Goal: Transaction & Acquisition: Purchase product/service

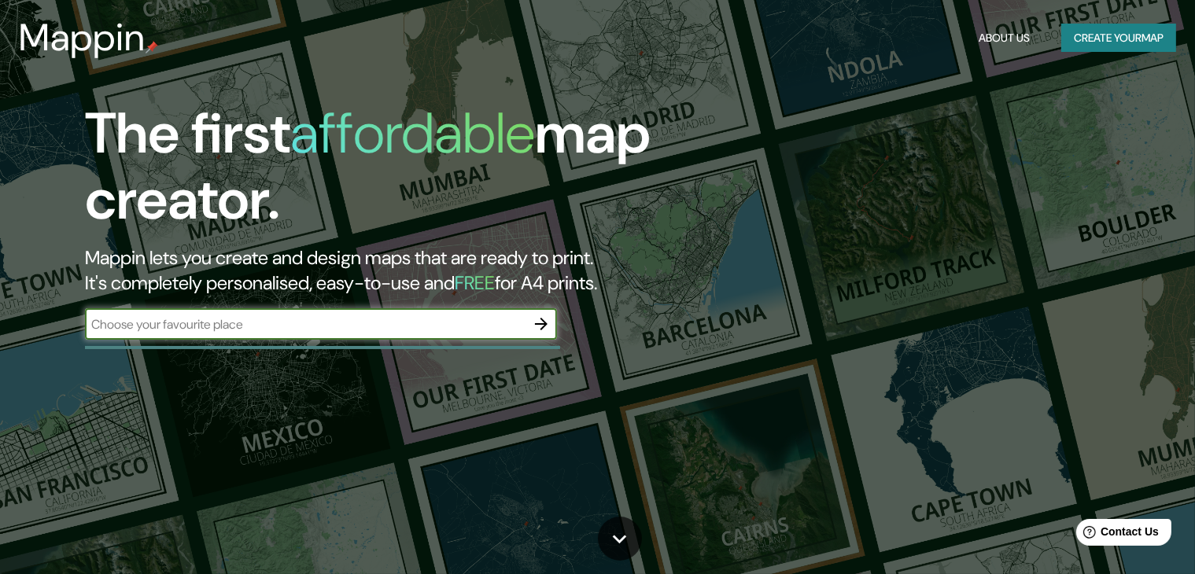
click at [408, 328] on input "text" at bounding box center [305, 324] width 440 height 18
click at [248, 328] on input "text" at bounding box center [305, 324] width 440 height 18
type input "[GEOGRAPHIC_DATA]"
click at [547, 326] on icon "button" at bounding box center [541, 324] width 19 height 19
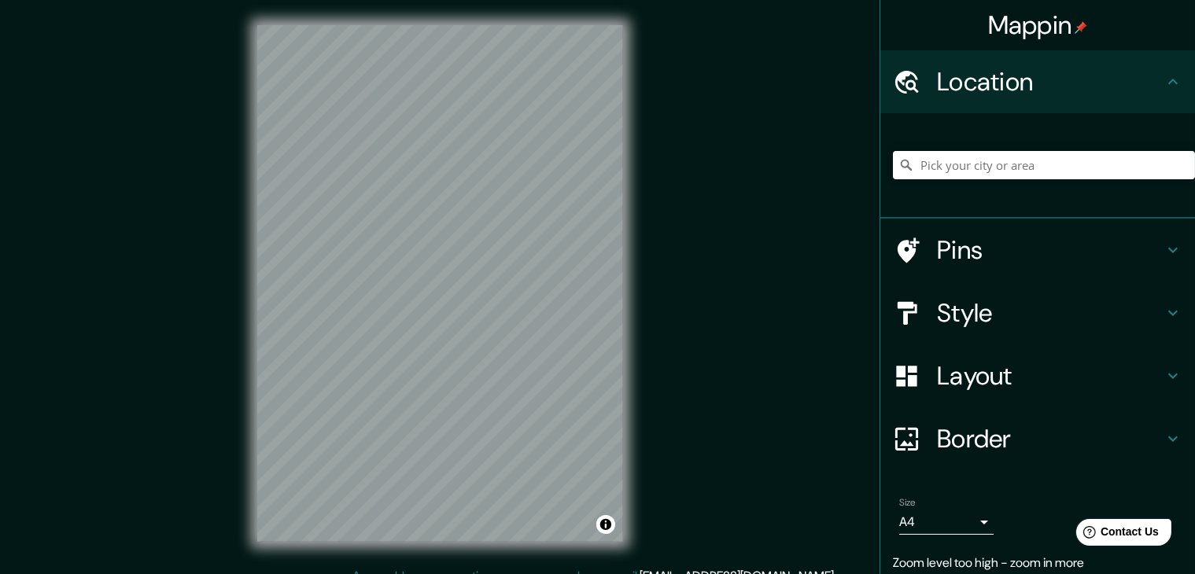
click at [1168, 311] on icon at bounding box center [1172, 314] width 9 height 6
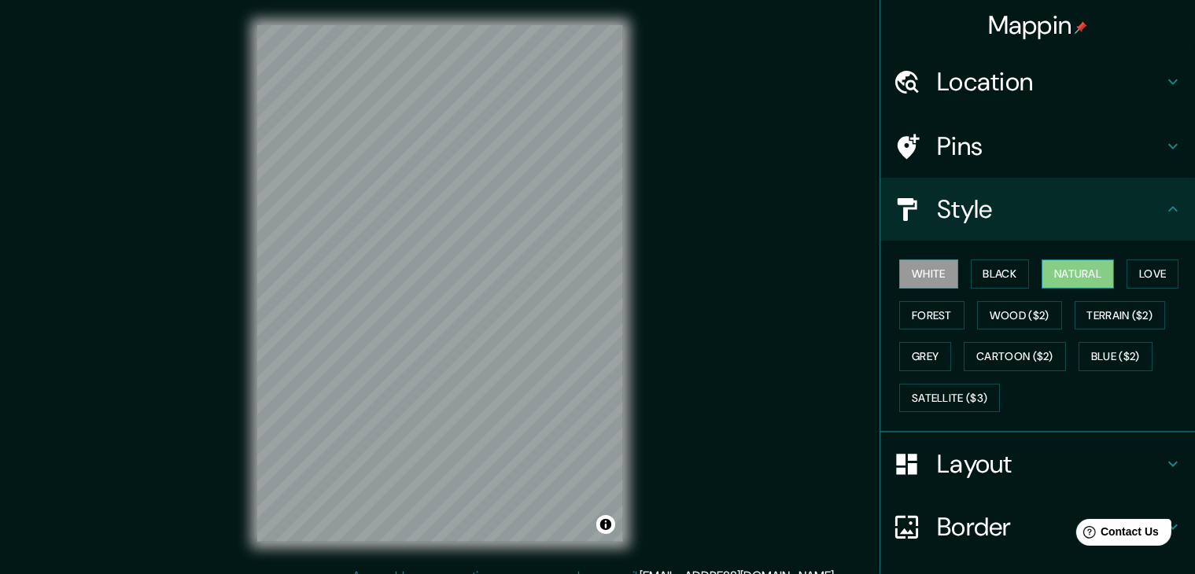
click at [1092, 271] on button "Natural" at bounding box center [1077, 274] width 72 height 29
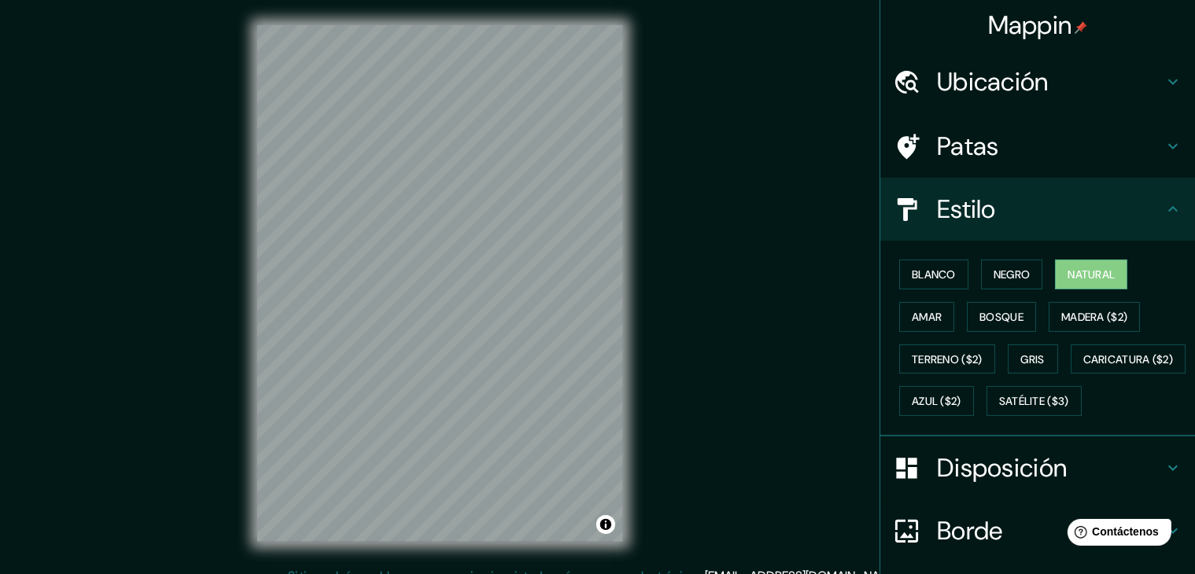
click at [774, 118] on div "Mappin Ubicación Patas Estilo Blanco Negro Natural [PERSON_NAME] ($2) Terreno (…" at bounding box center [597, 296] width 1195 height 592
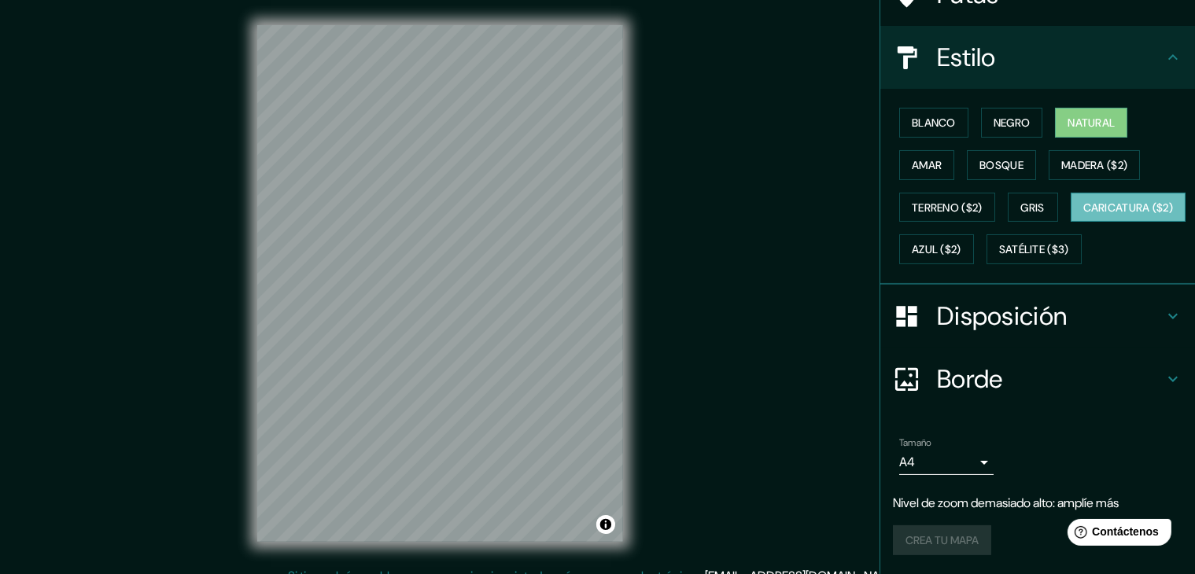
scroll to position [190, 0]
click at [1166, 316] on icon at bounding box center [1172, 316] width 19 height 19
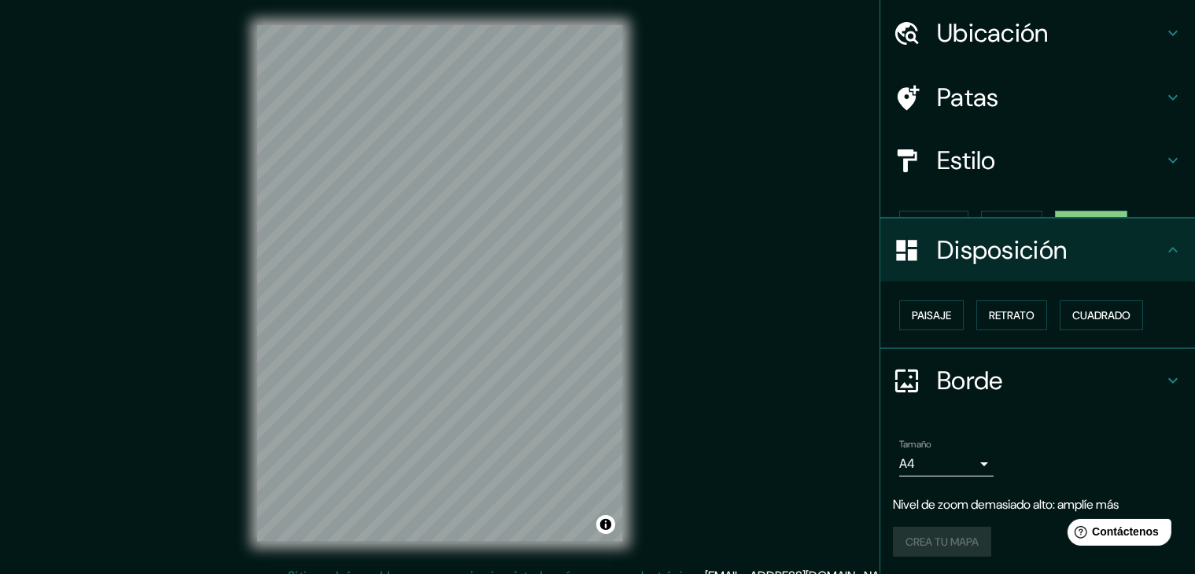
scroll to position [23, 0]
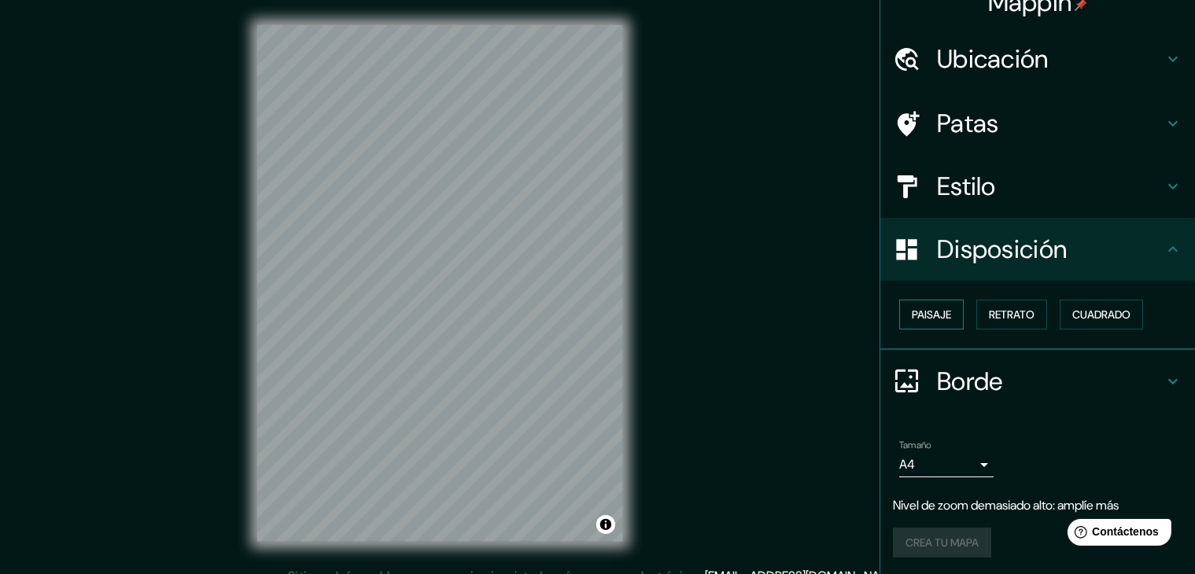
click at [935, 312] on font "Paisaje" at bounding box center [931, 315] width 39 height 14
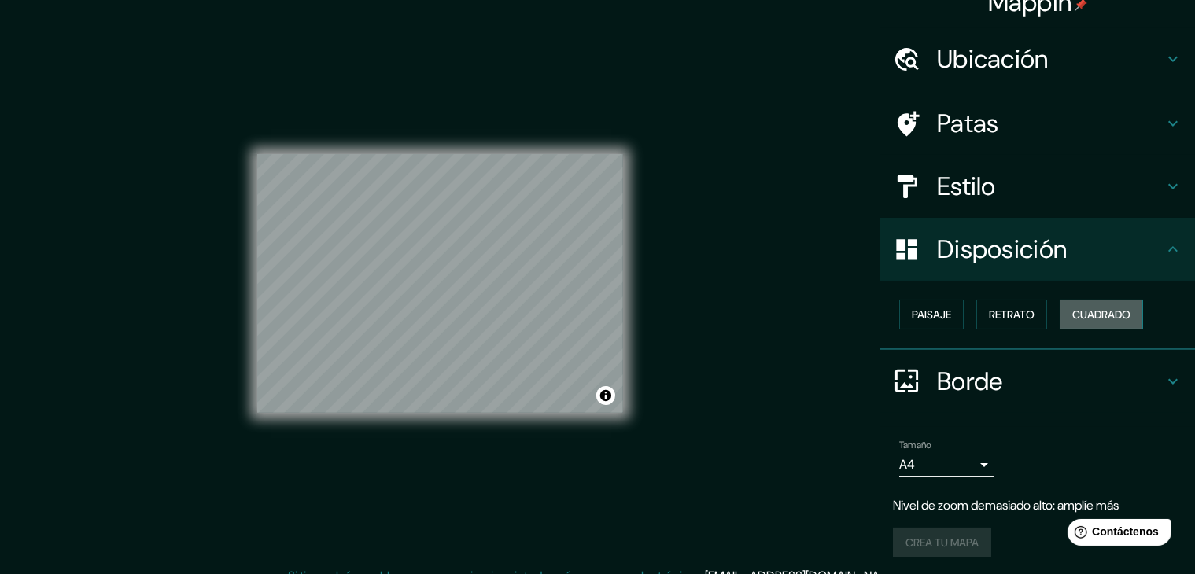
click at [1109, 316] on font "Cuadrado" at bounding box center [1101, 315] width 58 height 14
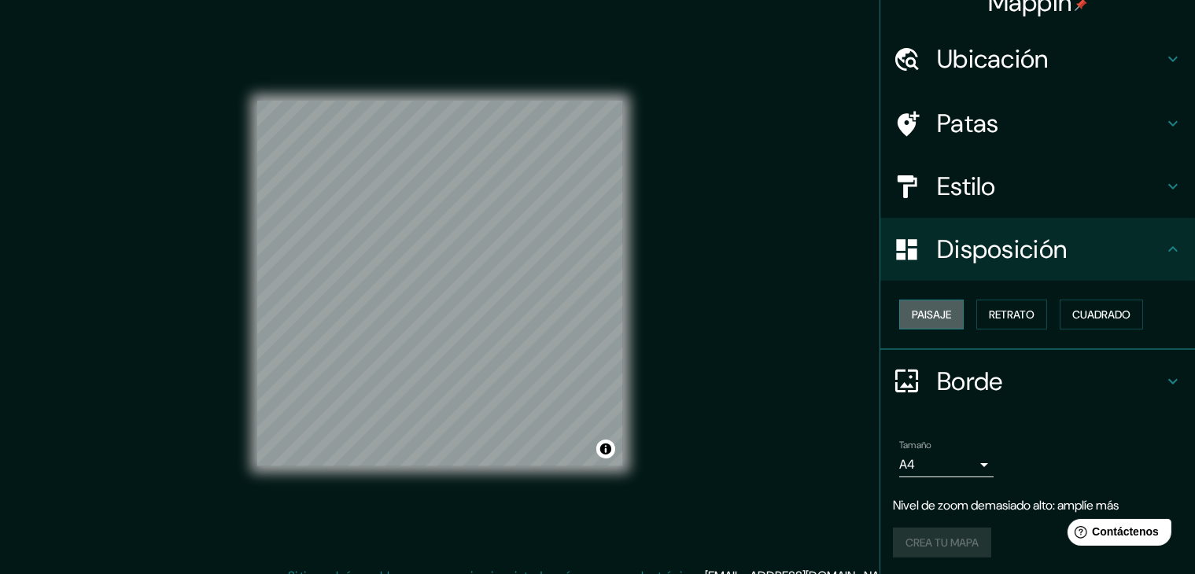
click at [912, 309] on font "Paisaje" at bounding box center [931, 315] width 39 height 14
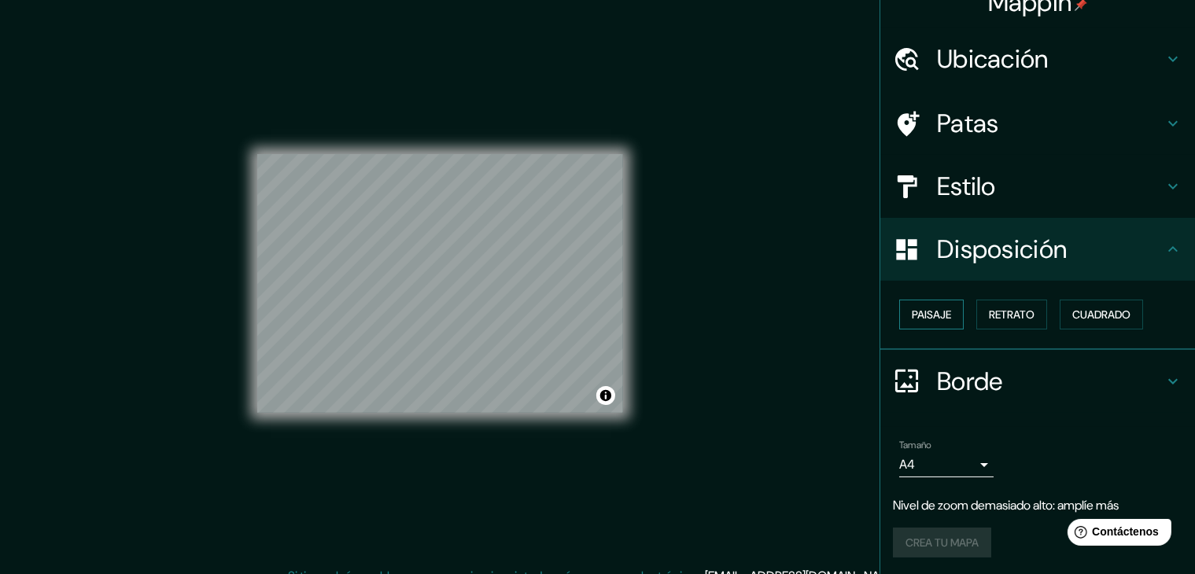
click at [939, 313] on font "Paisaje" at bounding box center [931, 315] width 39 height 14
click at [989, 309] on font "Retrato" at bounding box center [1012, 315] width 46 height 14
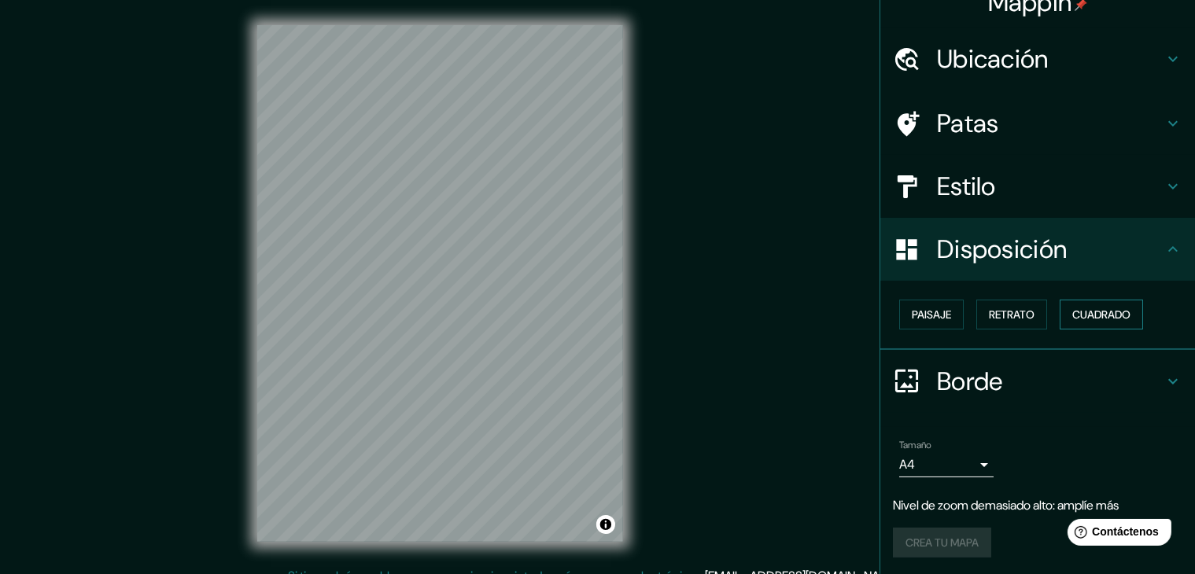
click at [1088, 314] on font "Cuadrado" at bounding box center [1101, 315] width 58 height 14
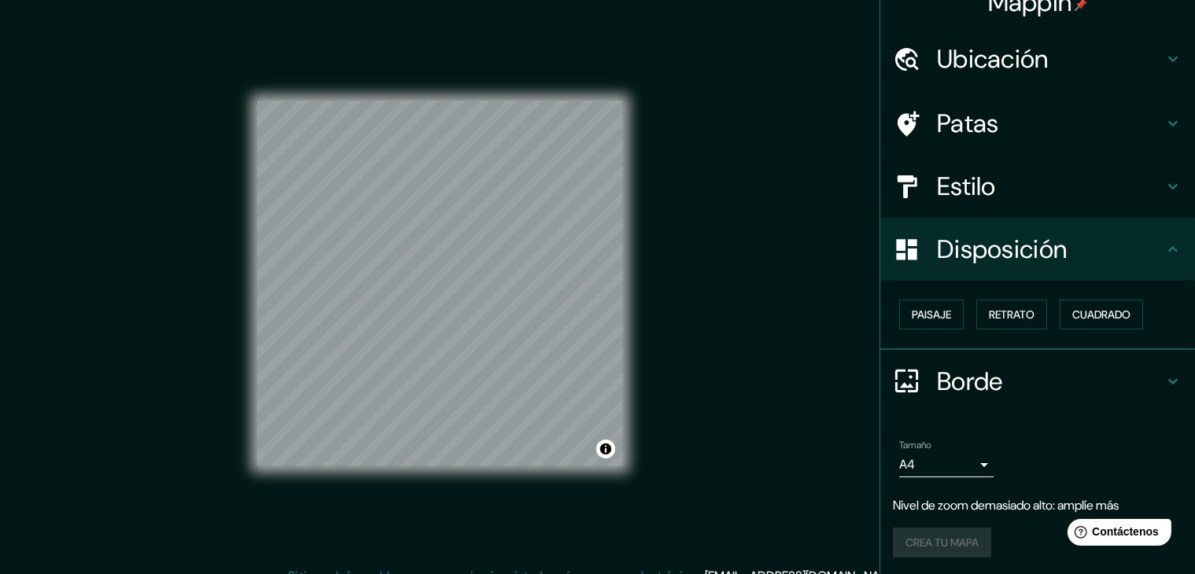
click at [1011, 187] on h4 "Estilo" at bounding box center [1050, 186] width 227 height 31
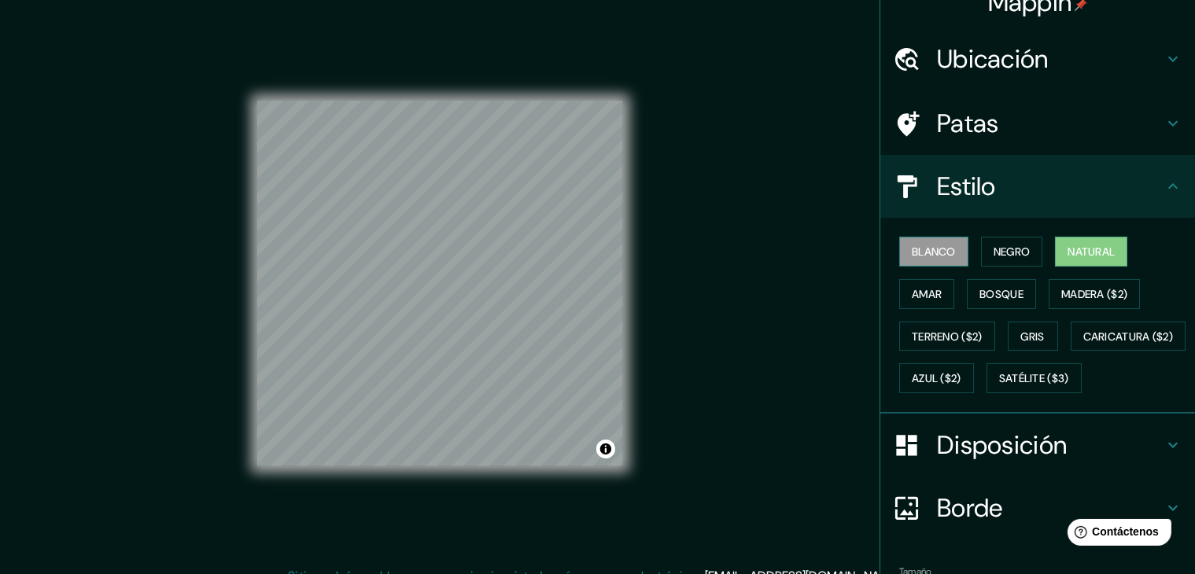
click at [920, 249] on font "Blanco" at bounding box center [934, 252] width 44 height 14
click at [1010, 256] on font "Negro" at bounding box center [1011, 252] width 37 height 14
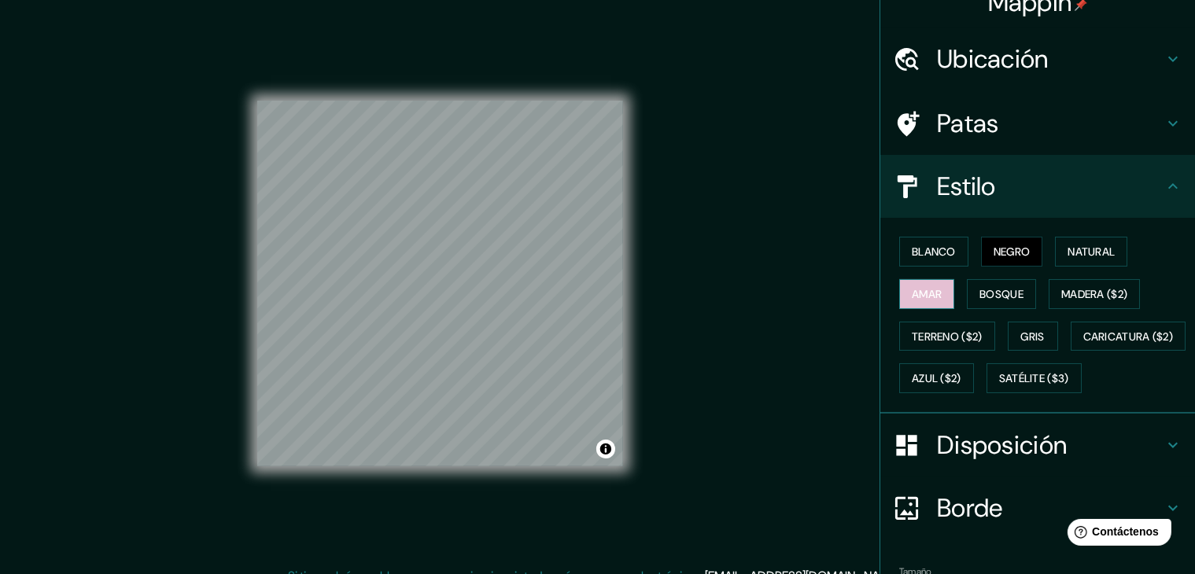
click at [913, 297] on font "Amar" at bounding box center [927, 294] width 30 height 14
click at [979, 284] on font "Bosque" at bounding box center [1001, 294] width 44 height 20
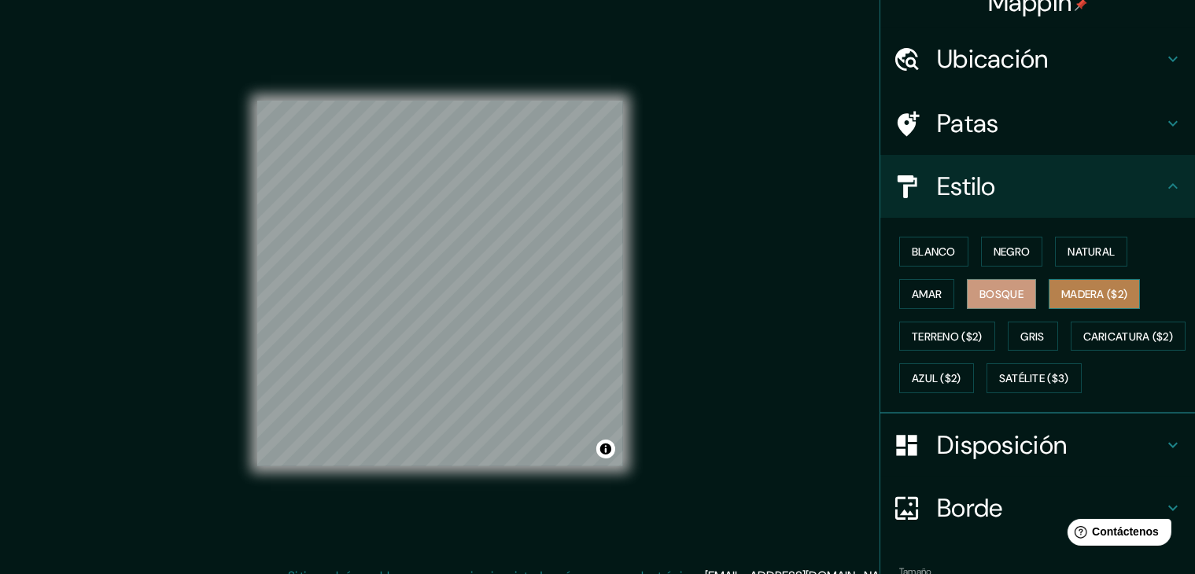
click at [1092, 292] on font "Madera ($2)" at bounding box center [1094, 294] width 66 height 14
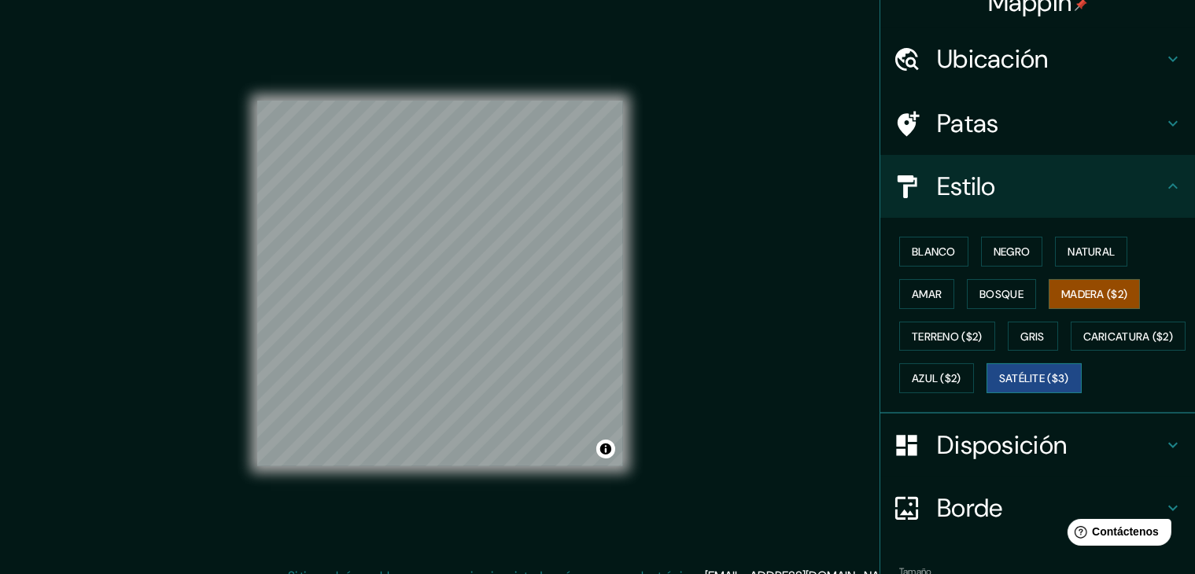
click at [999, 386] on font "Satélite ($3)" at bounding box center [1034, 379] width 70 height 14
click at [1083, 344] on font "Caricatura ($2)" at bounding box center [1128, 337] width 90 height 14
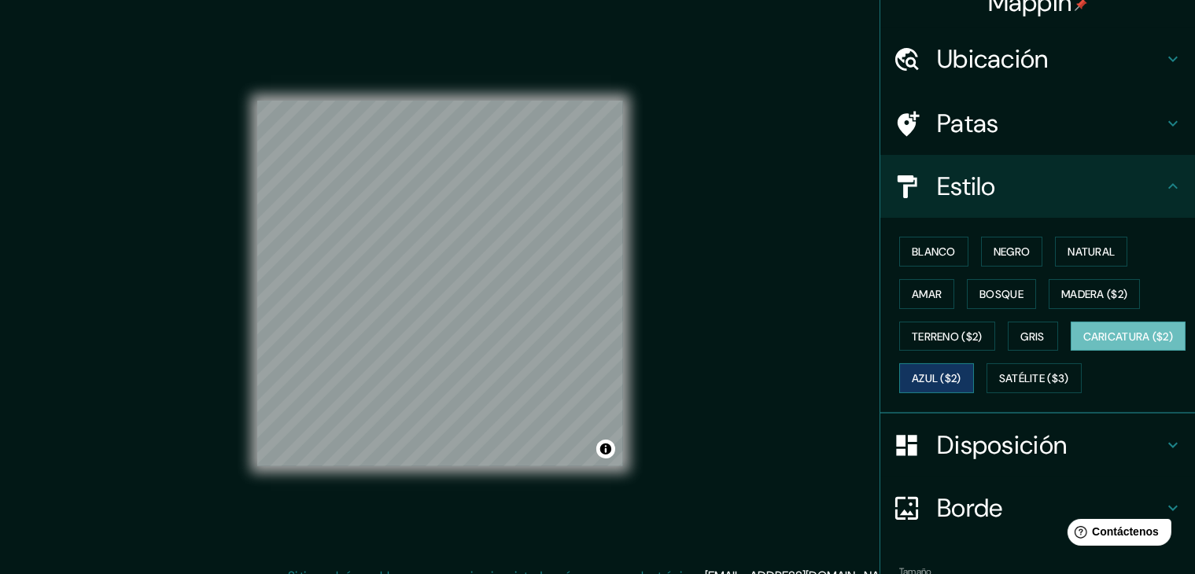
click at [961, 375] on font "Azul ($2)" at bounding box center [937, 379] width 50 height 14
click at [927, 252] on font "Blanco" at bounding box center [934, 252] width 44 height 14
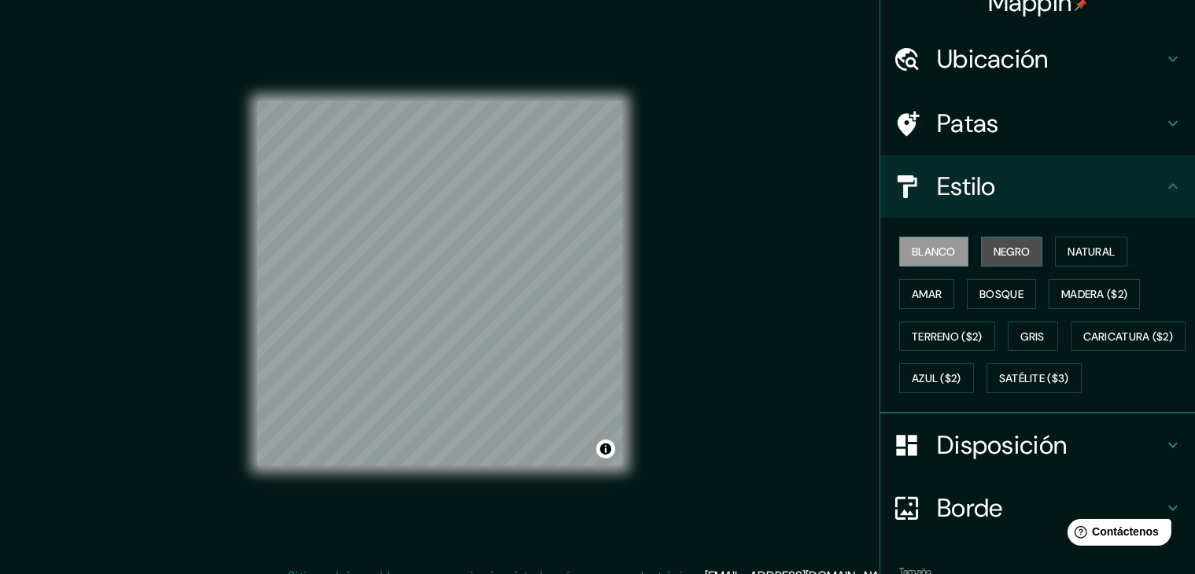
click at [1000, 255] on font "Negro" at bounding box center [1011, 252] width 37 height 14
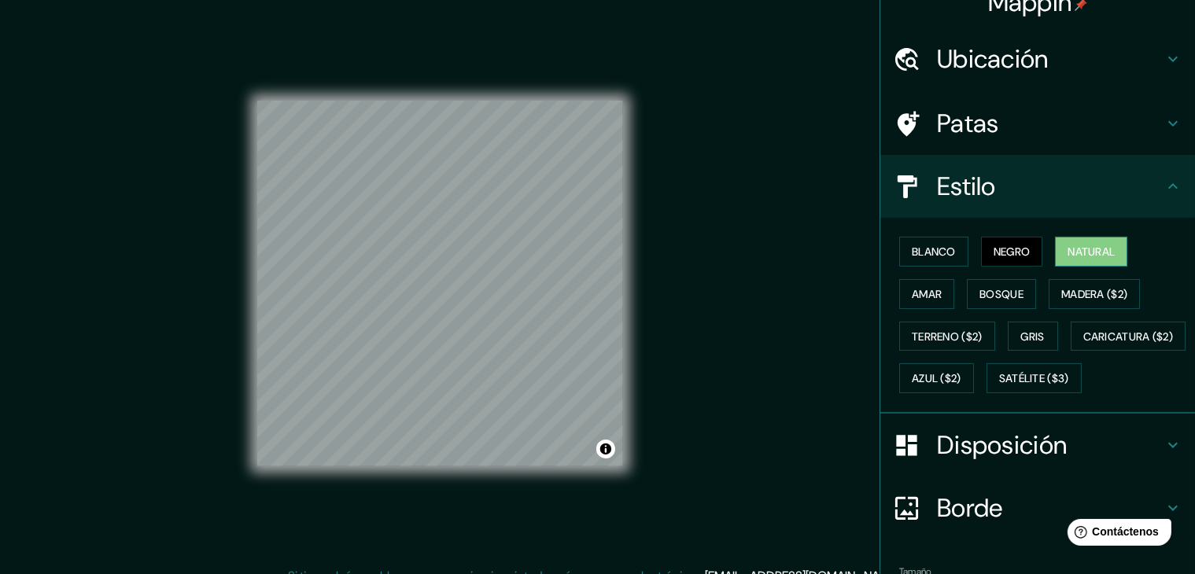
click at [1067, 249] on font "Natural" at bounding box center [1090, 252] width 47 height 14
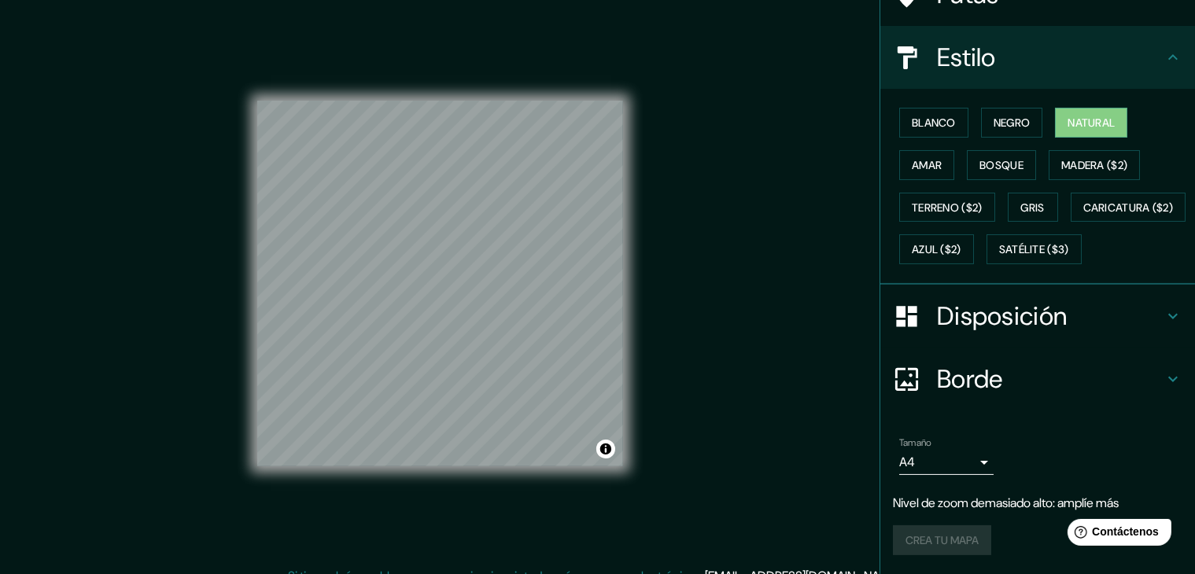
scroll to position [18, 0]
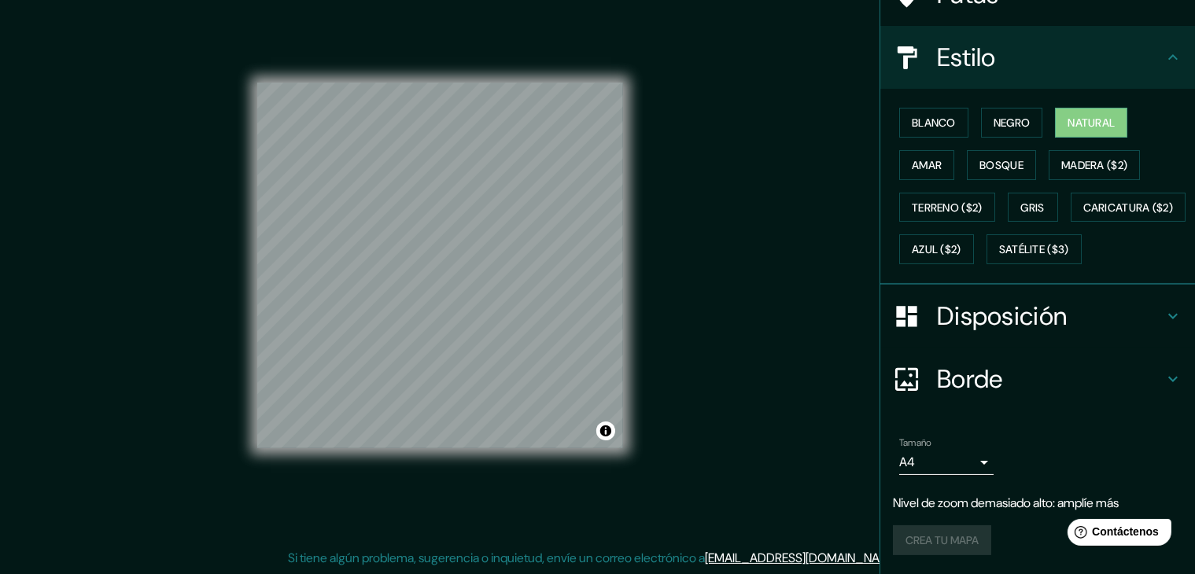
click at [954, 544] on div "Crea tu mapa" at bounding box center [1037, 540] width 289 height 30
drag, startPoint x: 931, startPoint y: 502, endPoint x: 1040, endPoint y: 510, distance: 108.9
click at [1039, 510] on font "Nivel de zoom demasiado alto: amplíe más" at bounding box center [1006, 503] width 226 height 17
drag, startPoint x: 1049, startPoint y: 503, endPoint x: 1054, endPoint y: 473, distance: 31.0
click at [1050, 501] on font "Nivel de zoom demasiado alto: amplíe más" at bounding box center [1006, 503] width 226 height 17
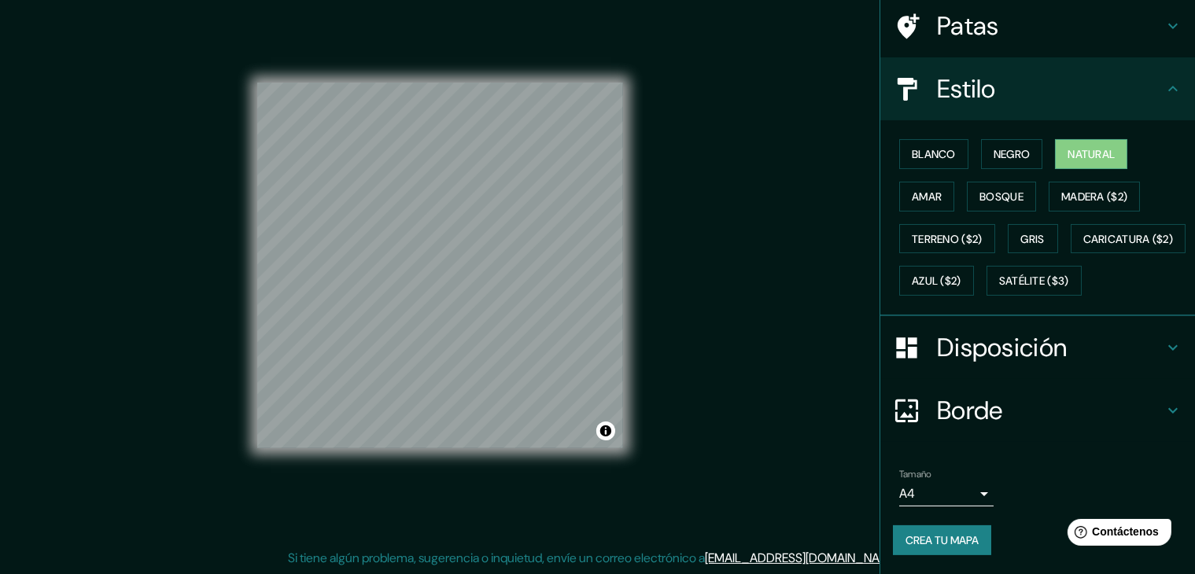
scroll to position [159, 0]
click at [647, 319] on div "© Mapbox © OpenStreetMap Improve this map" at bounding box center [440, 265] width 416 height 567
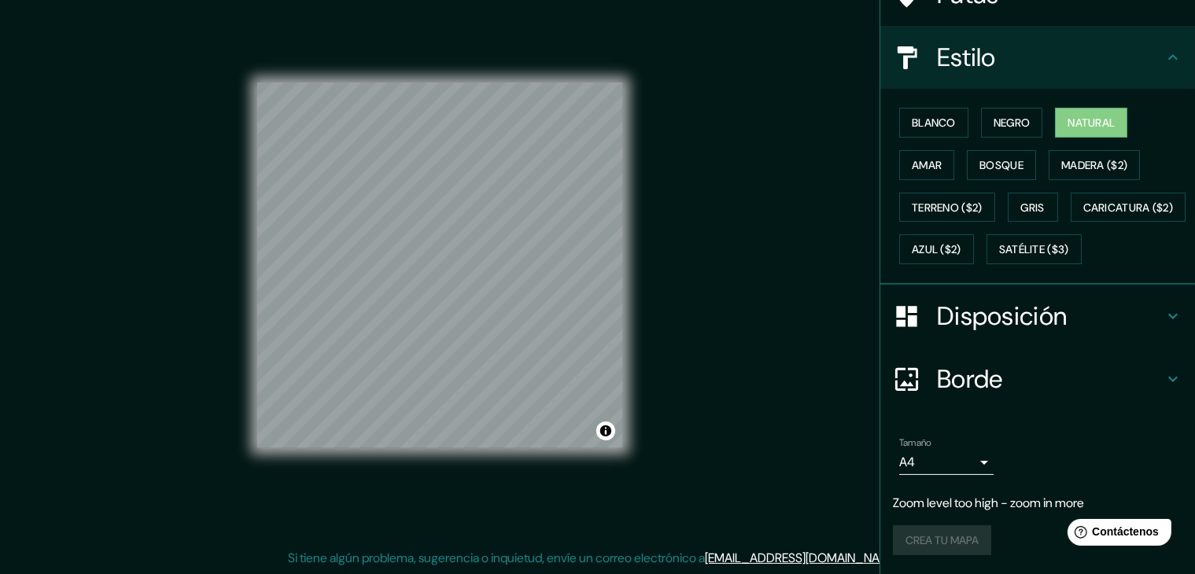
scroll to position [190, 0]
click at [1032, 201] on font "Gris" at bounding box center [1033, 208] width 24 height 14
click at [1055, 108] on button "Natural" at bounding box center [1091, 123] width 72 height 30
click at [992, 158] on font "Bosque" at bounding box center [1001, 165] width 44 height 14
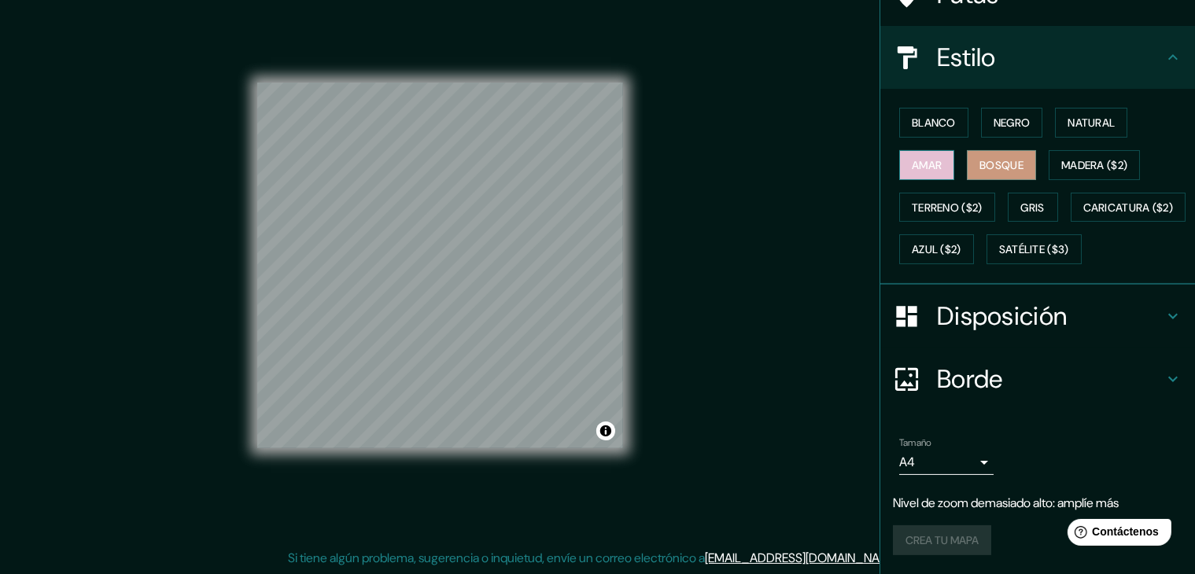
click at [926, 158] on font "Amar" at bounding box center [927, 165] width 30 height 14
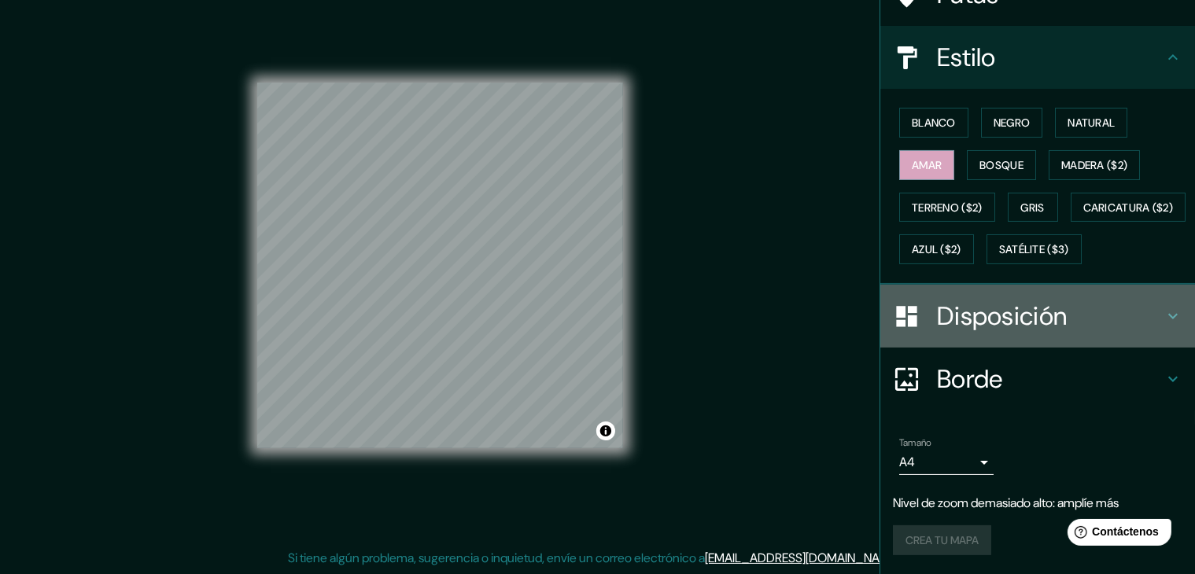
click at [1086, 306] on h4 "Disposición" at bounding box center [1050, 315] width 227 height 31
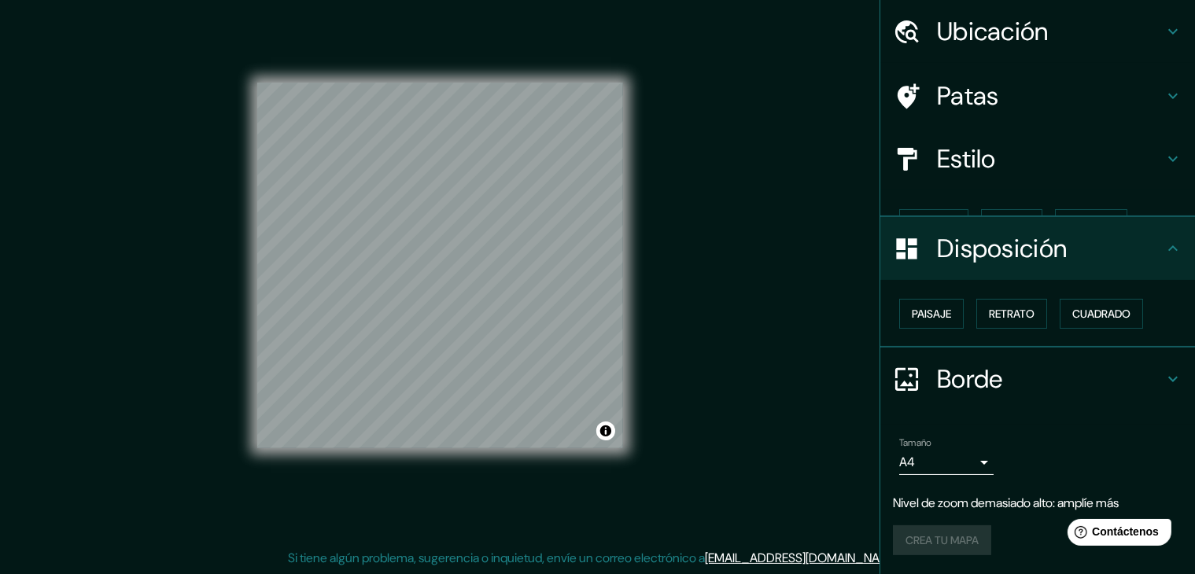
scroll to position [23, 0]
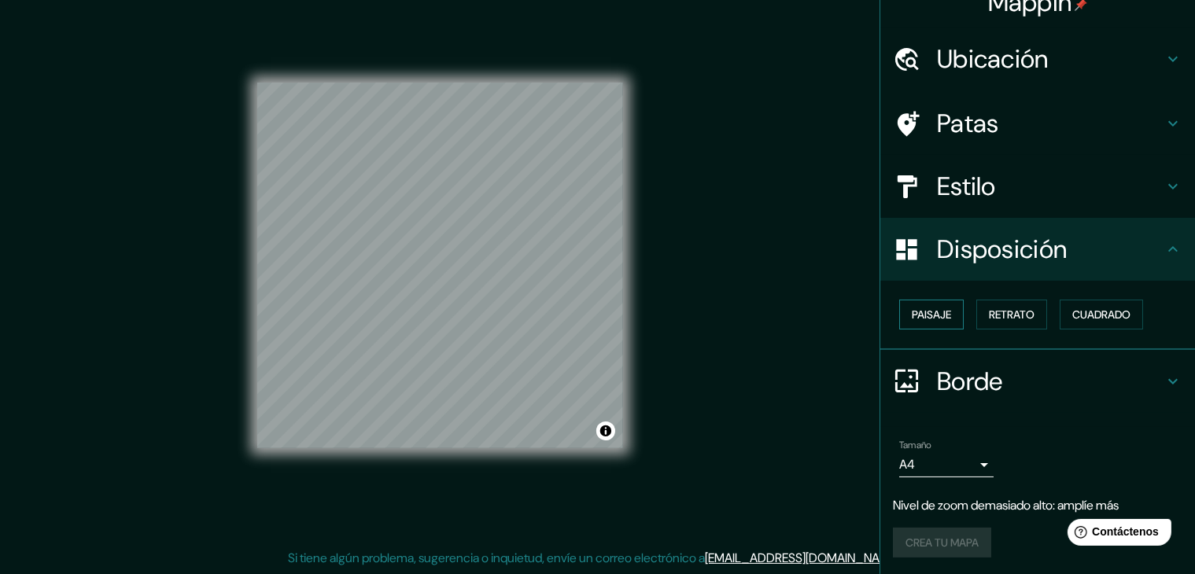
click at [936, 315] on font "Paisaje" at bounding box center [931, 315] width 39 height 14
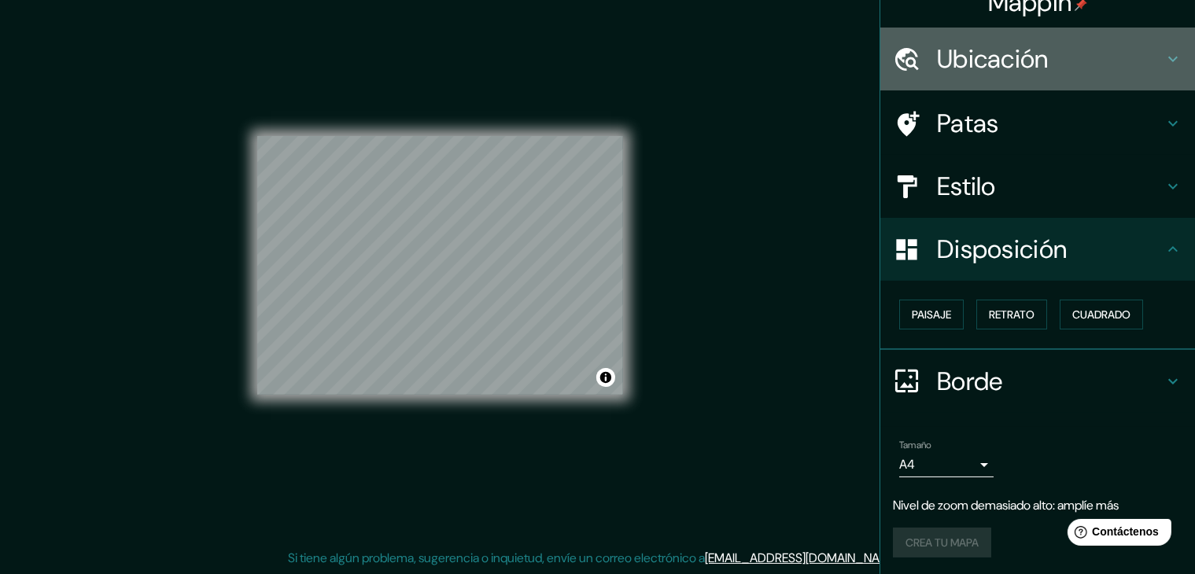
click at [1029, 62] on font "Ubicación" at bounding box center [993, 58] width 112 height 33
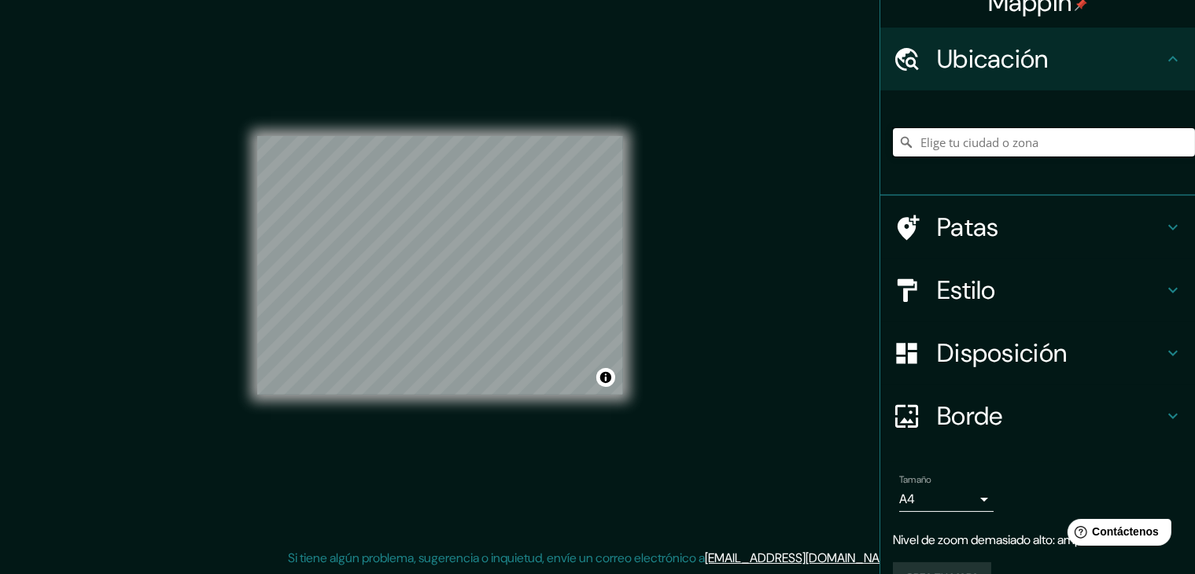
click at [1003, 136] on input "Elige tu ciudad o zona" at bounding box center [1044, 142] width 302 height 28
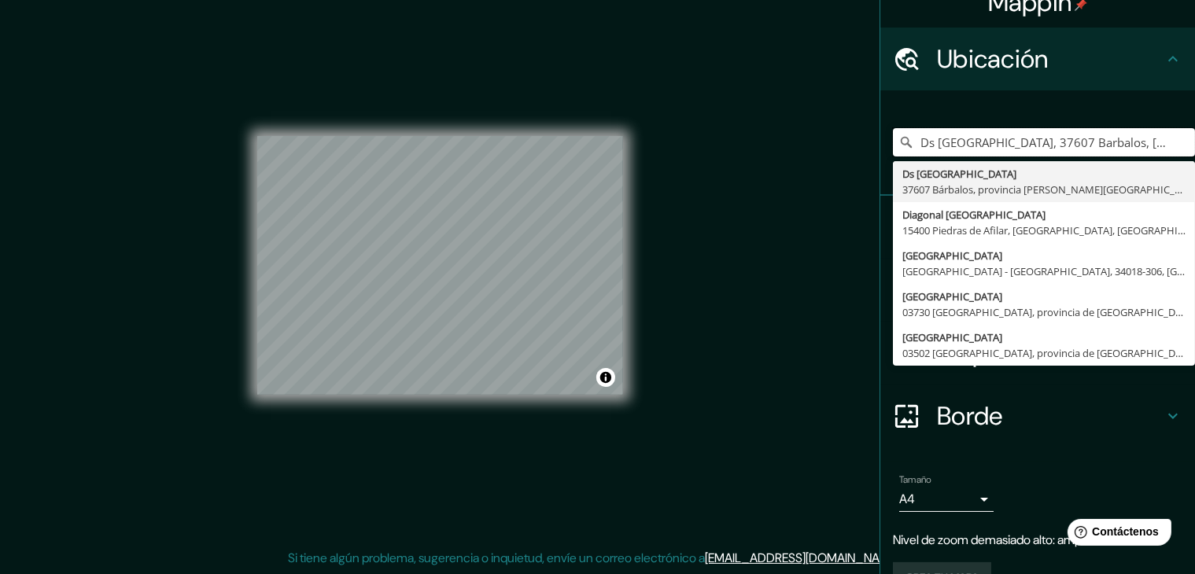
type input "Ds [GEOGRAPHIC_DATA], 37607 Barbalos, [GEOGRAPHIC_DATA][PERSON_NAME], [GEOGRAPH…"
